Goal: Transaction & Acquisition: Download file/media

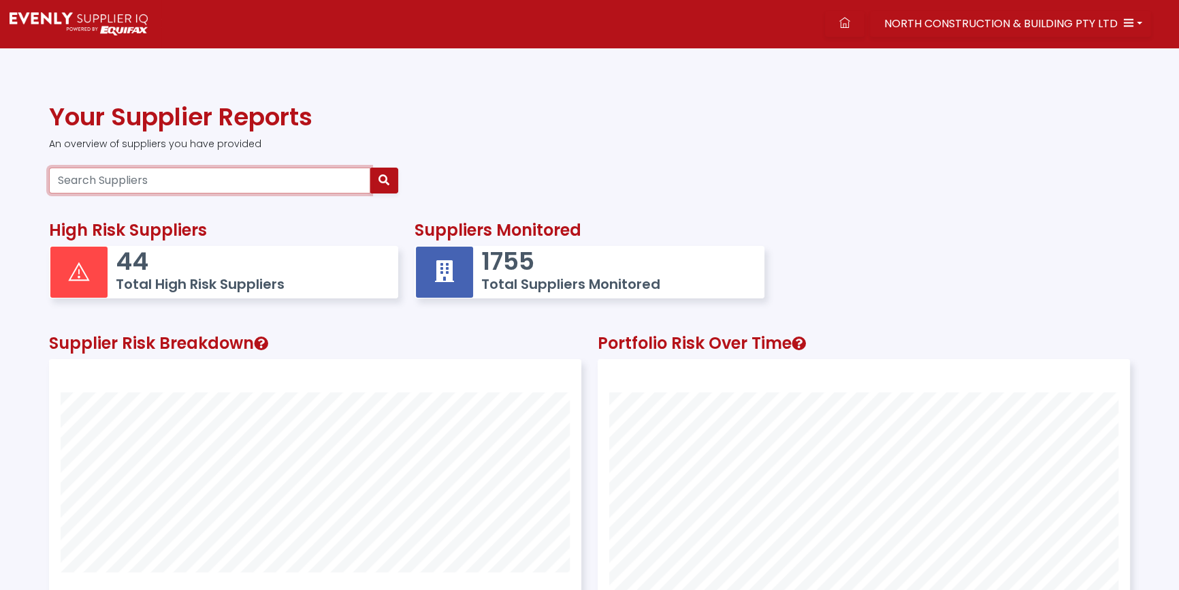
scroll to position [354, 531]
click at [186, 175] on input "Search Suppliers" at bounding box center [209, 181] width 321 height 26
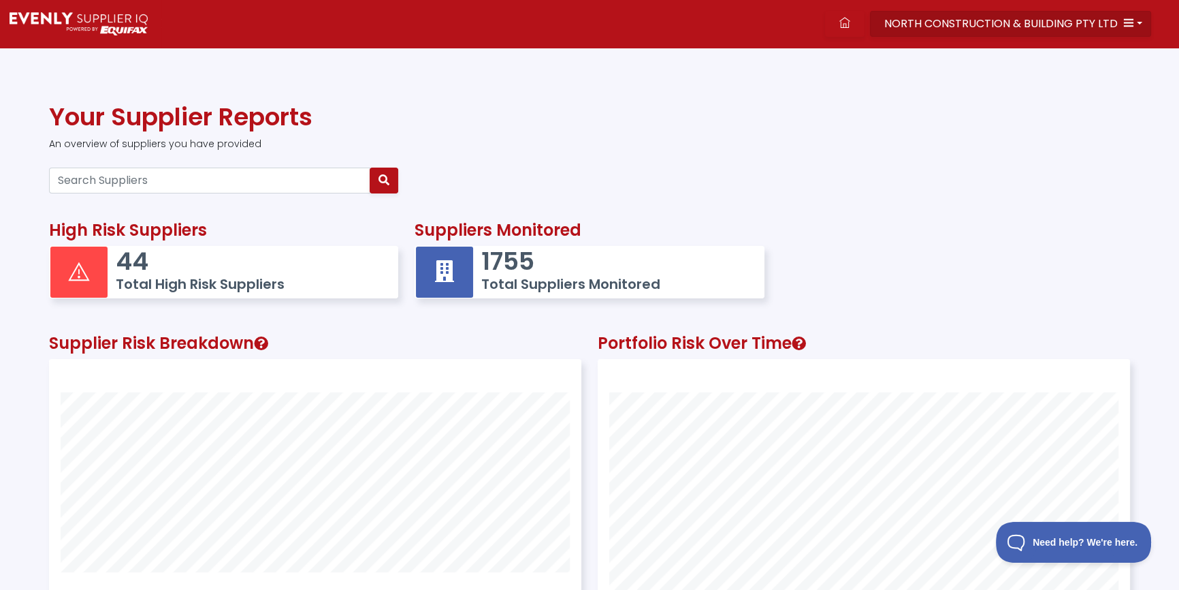
click at [1018, 20] on span "NORTH CONSTRUCTION & BUILDING PTY LTD" at bounding box center [1002, 24] width 234 height 16
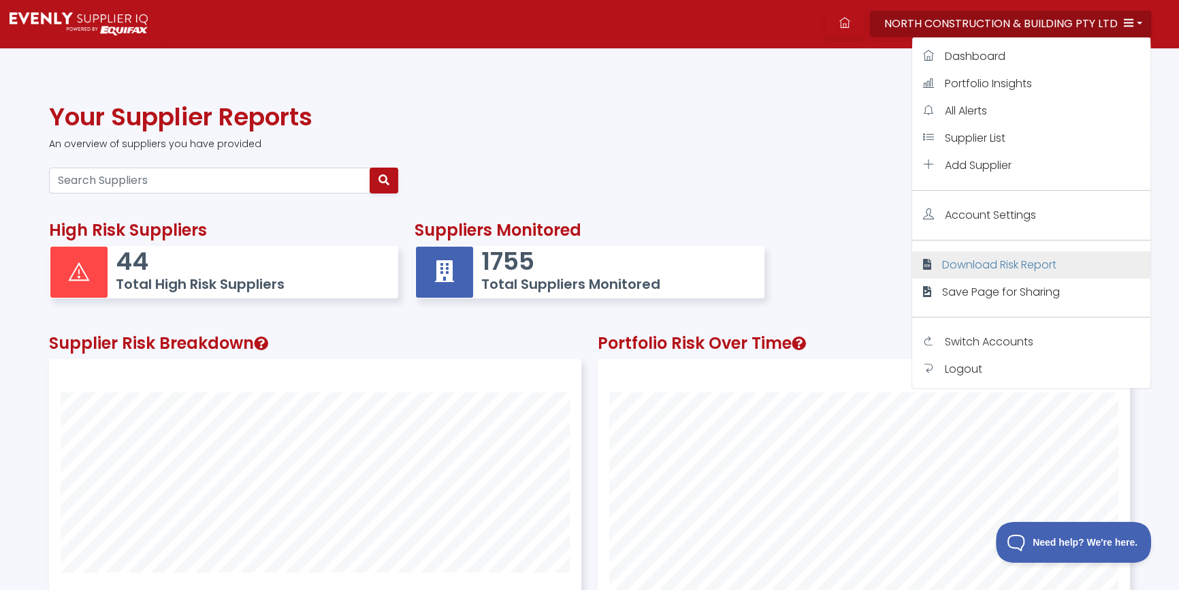
click at [976, 268] on span "Download Risk Report" at bounding box center [999, 265] width 114 height 16
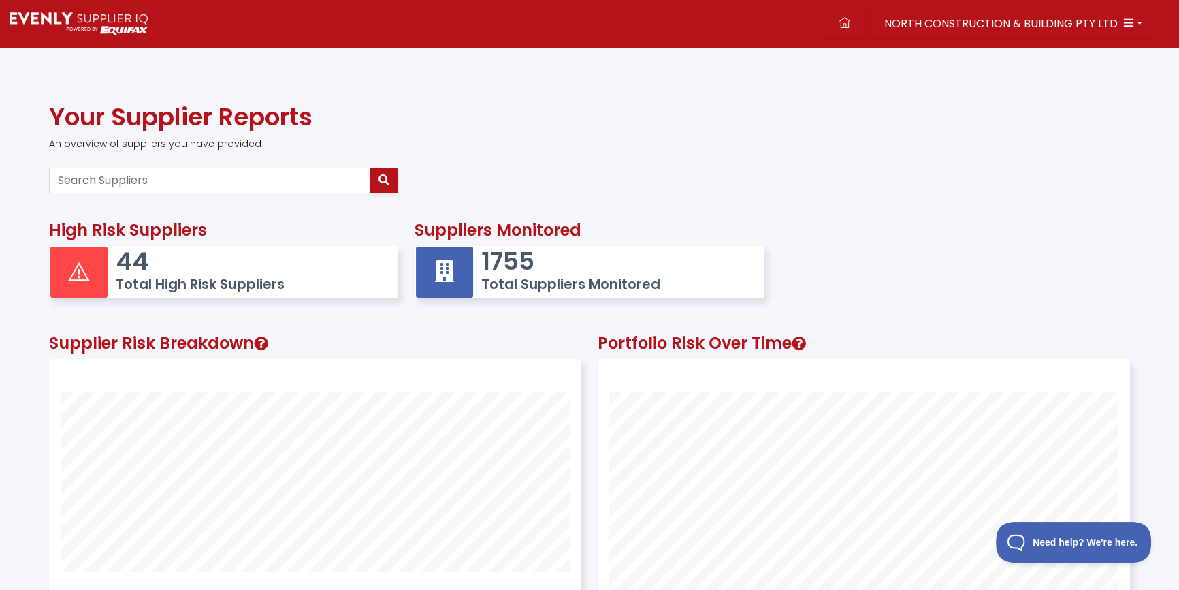
click at [924, 167] on div at bounding box center [590, 180] width 1098 height 37
click at [1113, 20] on span "NORTH CONSTRUCTION & BUILDING PTY LTD" at bounding box center [1002, 24] width 234 height 16
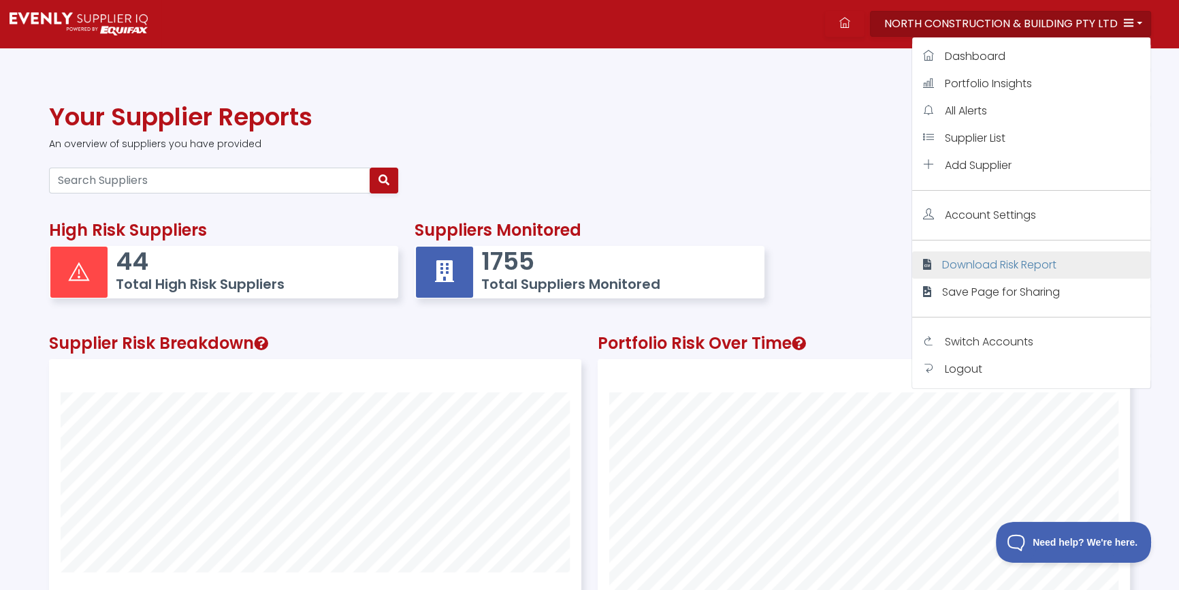
click at [958, 259] on span "Download Risk Report" at bounding box center [999, 265] width 114 height 16
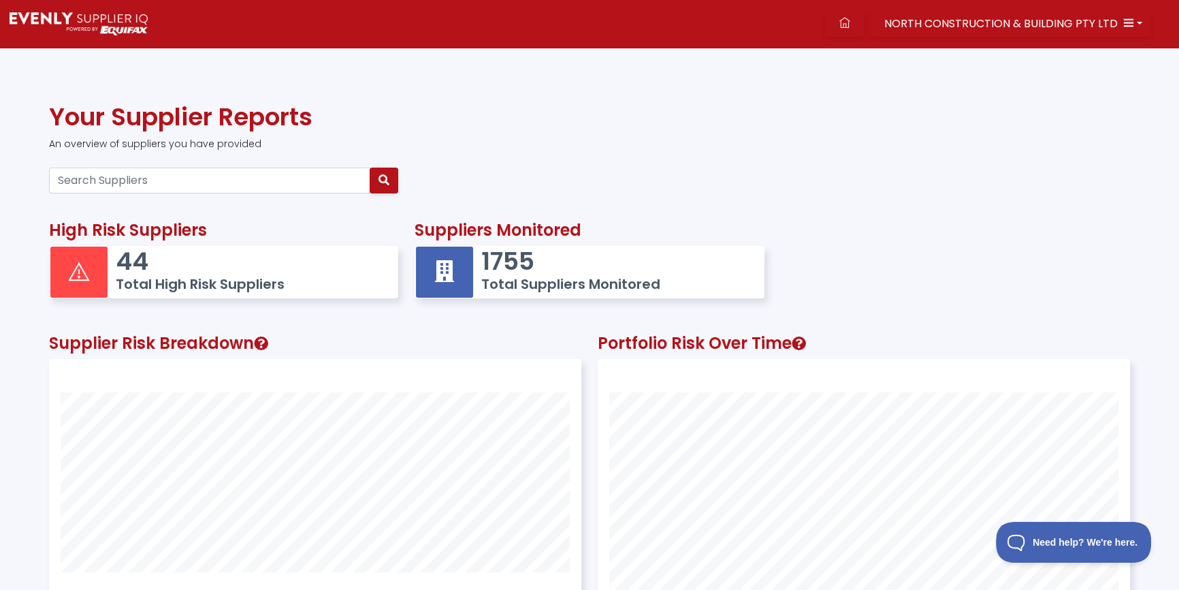
click at [967, 247] on div "High Risk Suppliers 44 Total High Risk Suppliers Suppliers Monitored 1755 Total…" at bounding box center [590, 255] width 1098 height 113
drag, startPoint x: 964, startPoint y: 242, endPoint x: 37, endPoint y: 188, distance: 927.6
click at [958, 236] on div "High Risk Suppliers 44 Total High Risk Suppliers Suppliers Monitored 1755 Total…" at bounding box center [590, 255] width 1098 height 113
click at [1049, 25] on span "NORTH CONSTRUCTION & BUILDING PTY LTD" at bounding box center [1002, 24] width 234 height 16
